Goal: Register for event/course

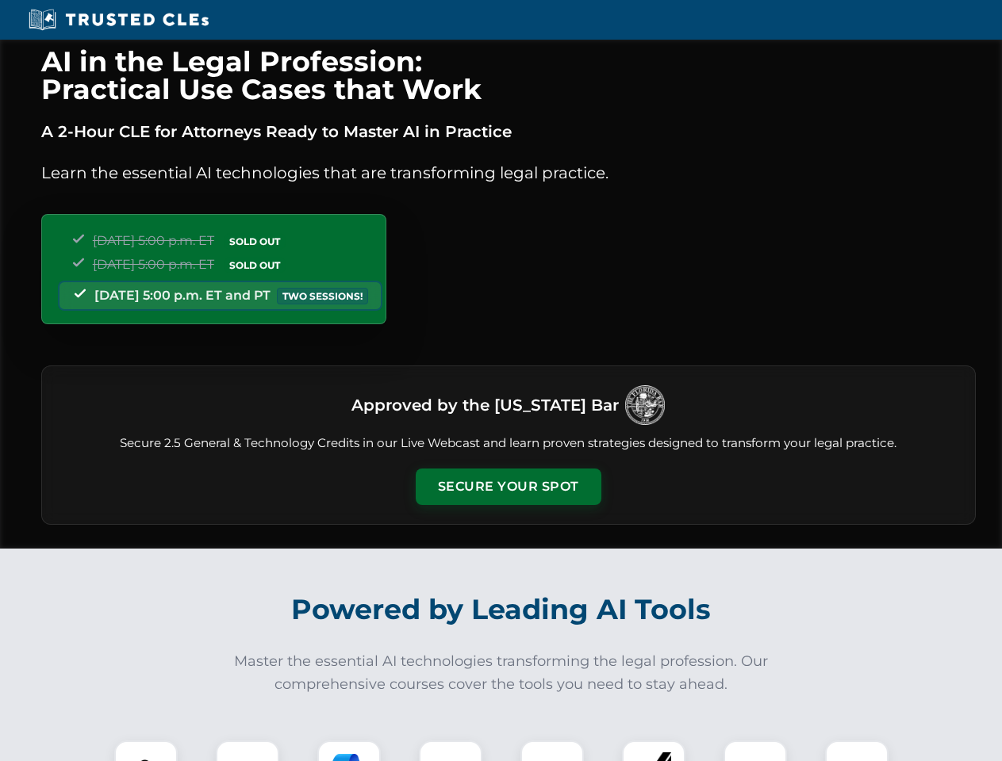
click at [508, 487] on button "Secure Your Spot" at bounding box center [509, 487] width 186 height 36
click at [146, 751] on img at bounding box center [146, 773] width 46 height 46
